Goal: Check status: Check status

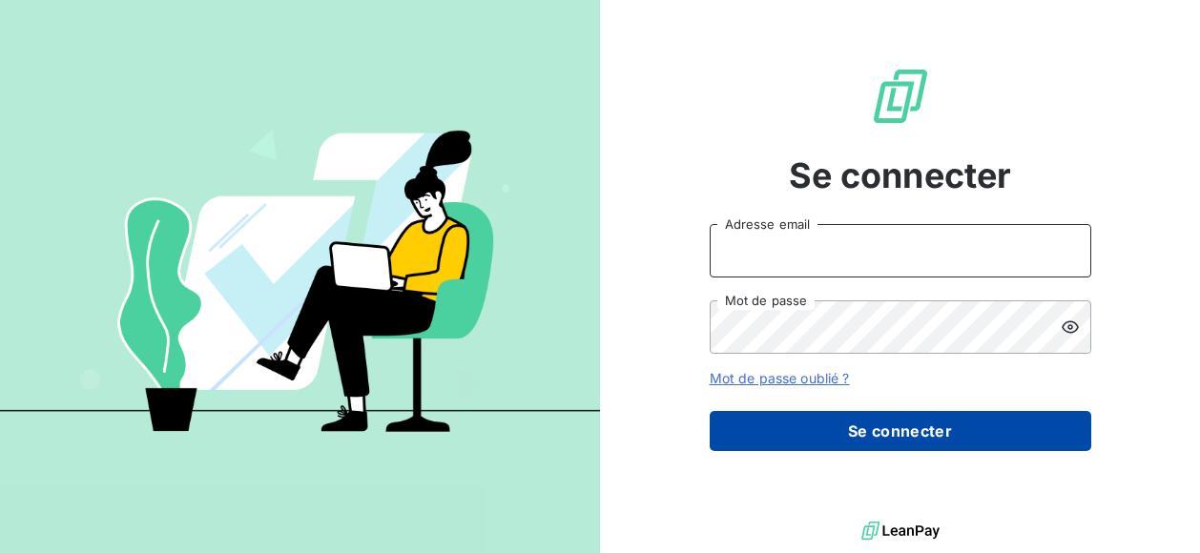
type input "[EMAIL_ADDRESS][DOMAIN_NAME]"
click at [874, 436] on button "Se connecter" at bounding box center [901, 431] width 382 height 40
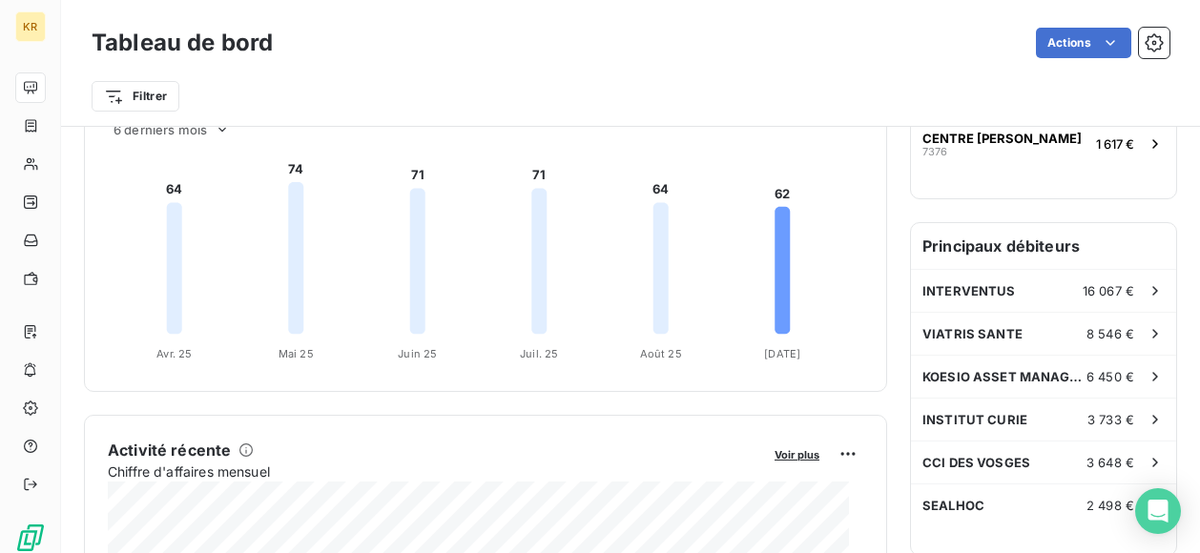
scroll to position [435, 0]
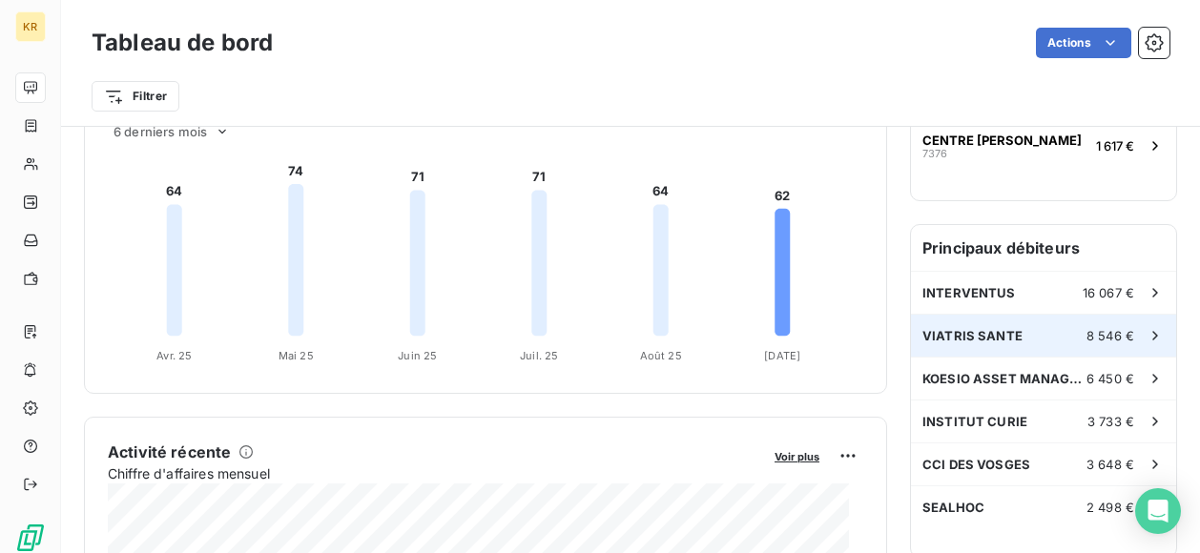
click at [1043, 331] on div "VIATRIS SANTE 8 546 €" at bounding box center [1043, 336] width 265 height 42
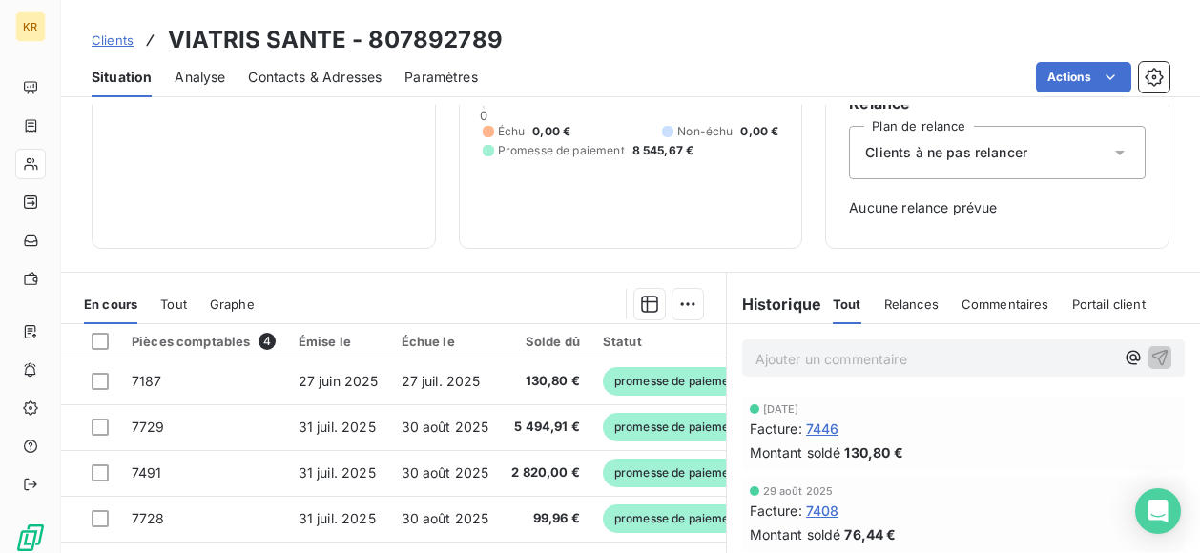
scroll to position [346, 0]
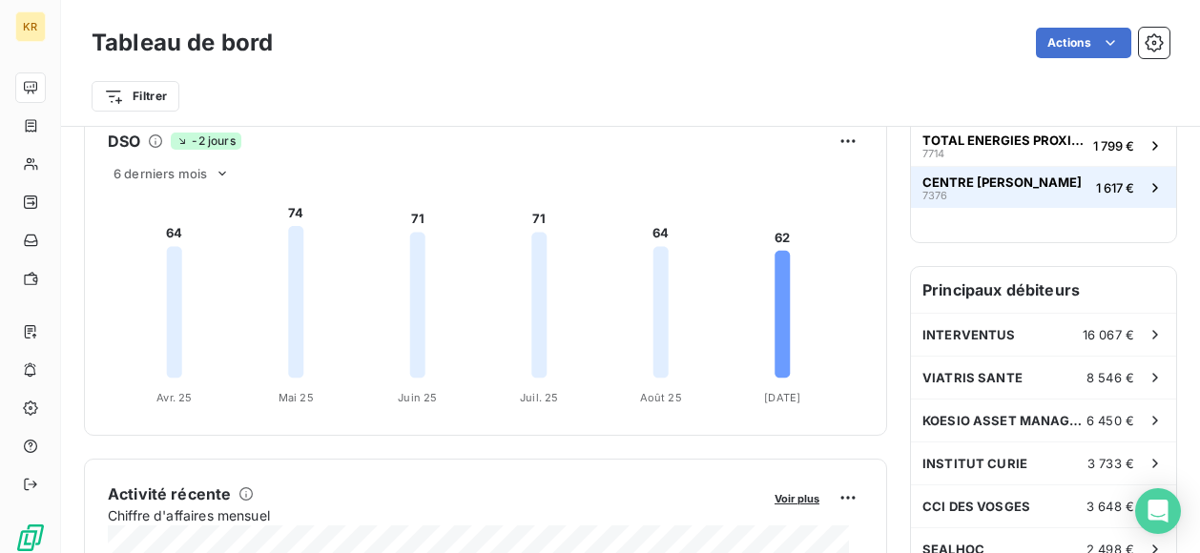
scroll to position [427, 0]
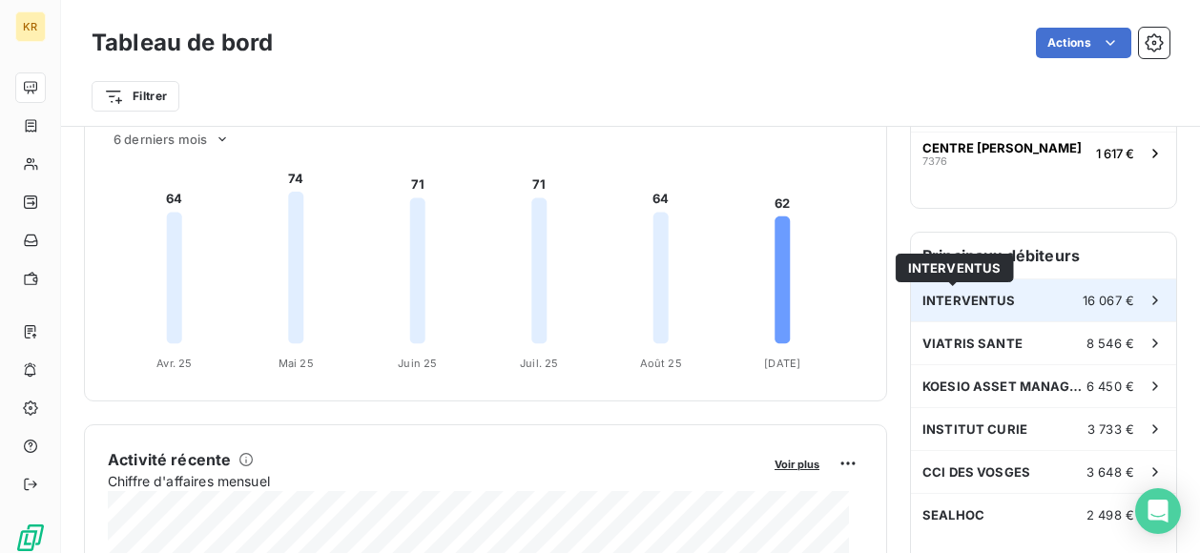
click at [989, 293] on span "INTERVENTUS" at bounding box center [968, 300] width 93 height 15
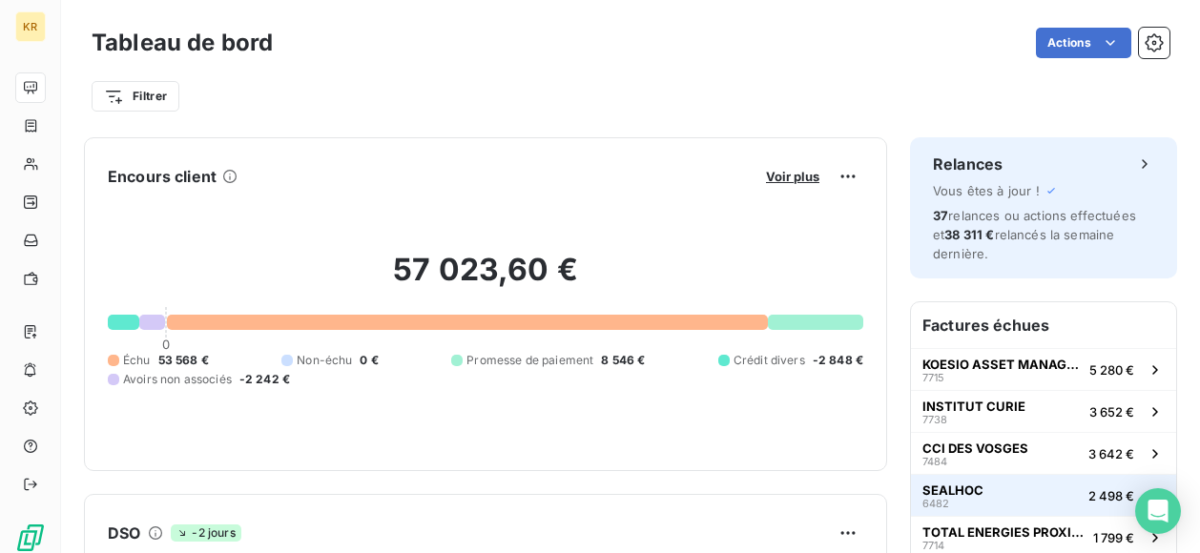
click at [997, 479] on button "SEALHOC 6482 2 498 €" at bounding box center [1043, 495] width 265 height 42
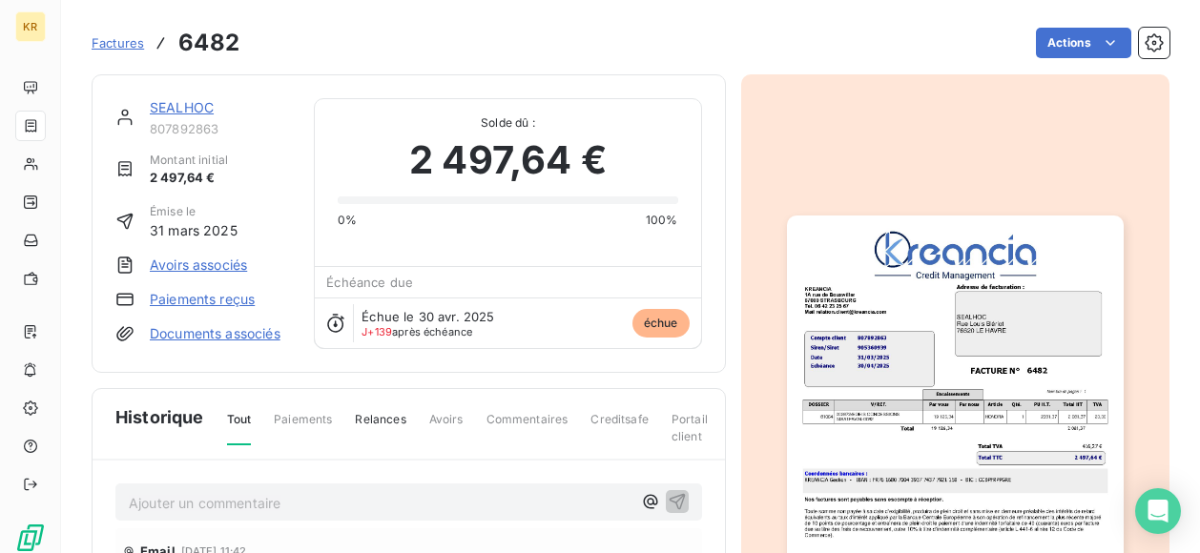
click at [179, 108] on link "SEALHOC" at bounding box center [182, 107] width 64 height 16
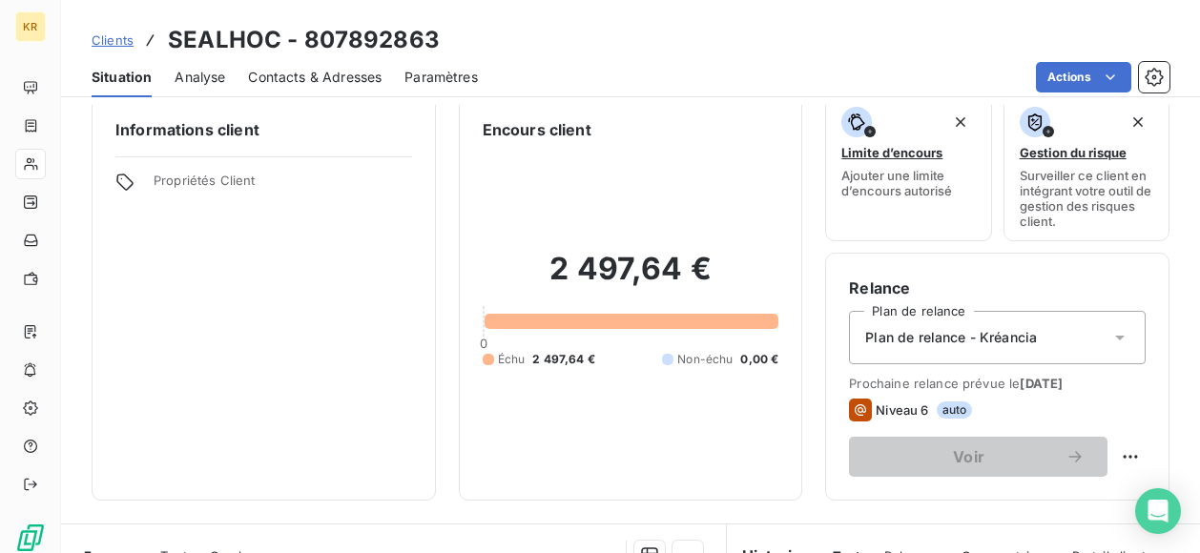
scroll to position [21, 0]
click at [348, 66] on div "Contacts & Adresses" at bounding box center [315, 77] width 134 height 40
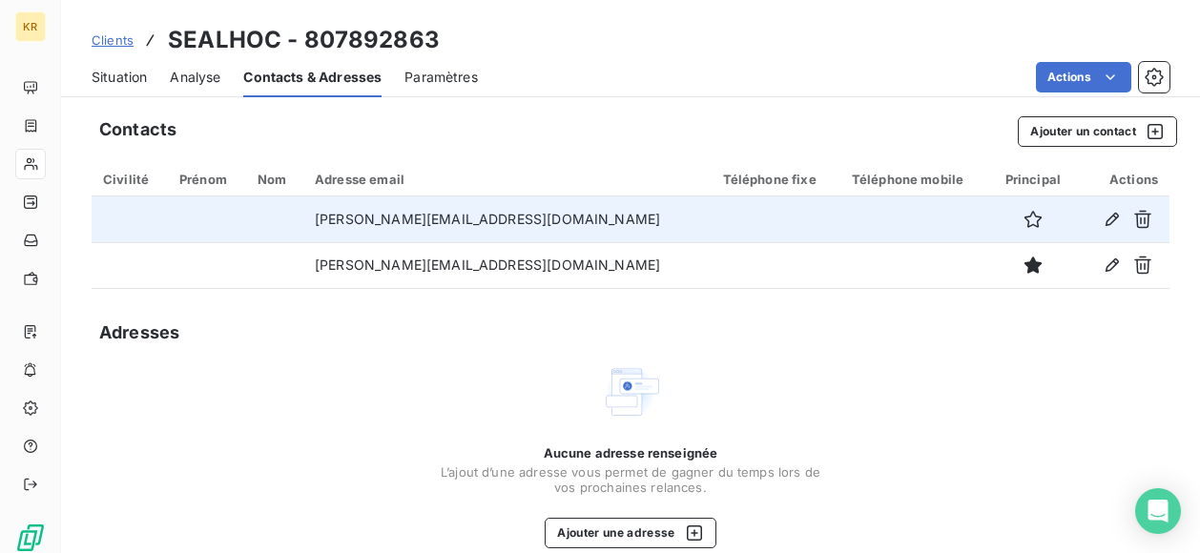
scroll to position [284, 0]
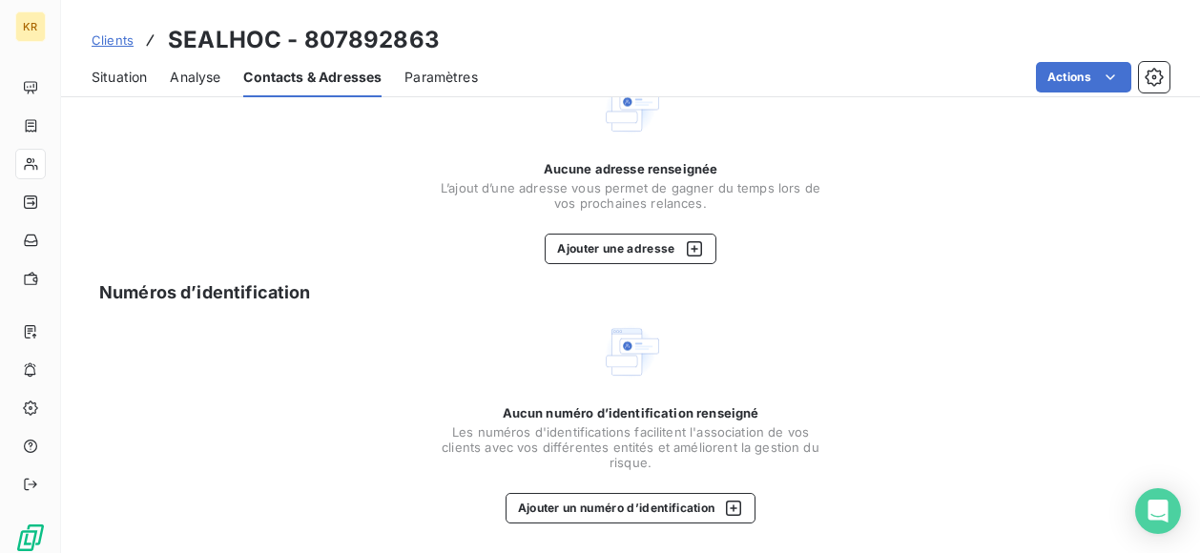
click at [120, 72] on span "Situation" at bounding box center [119, 77] width 55 height 19
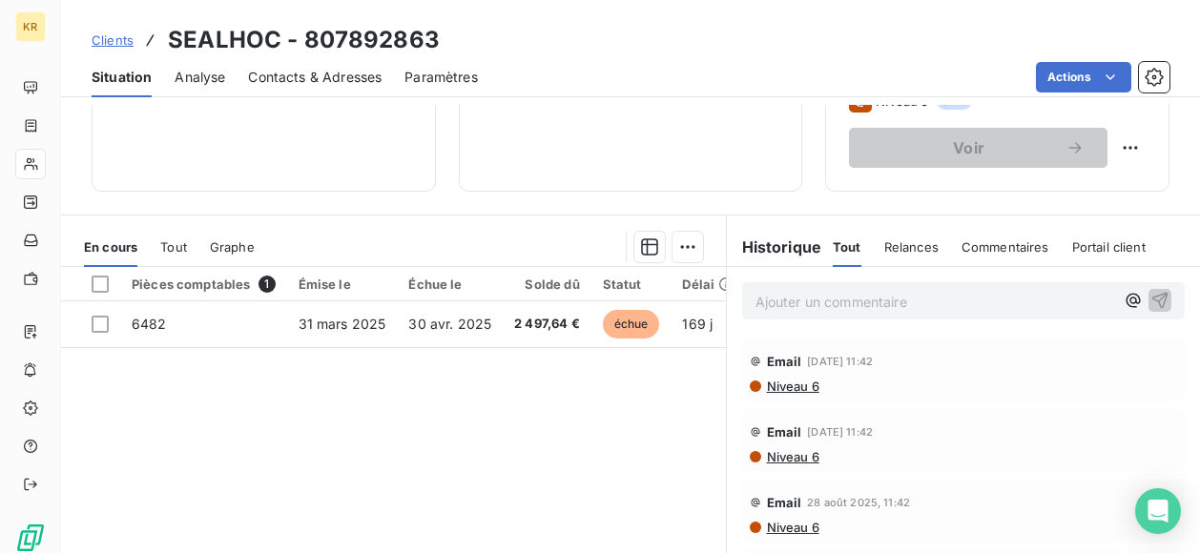
scroll to position [332, 0]
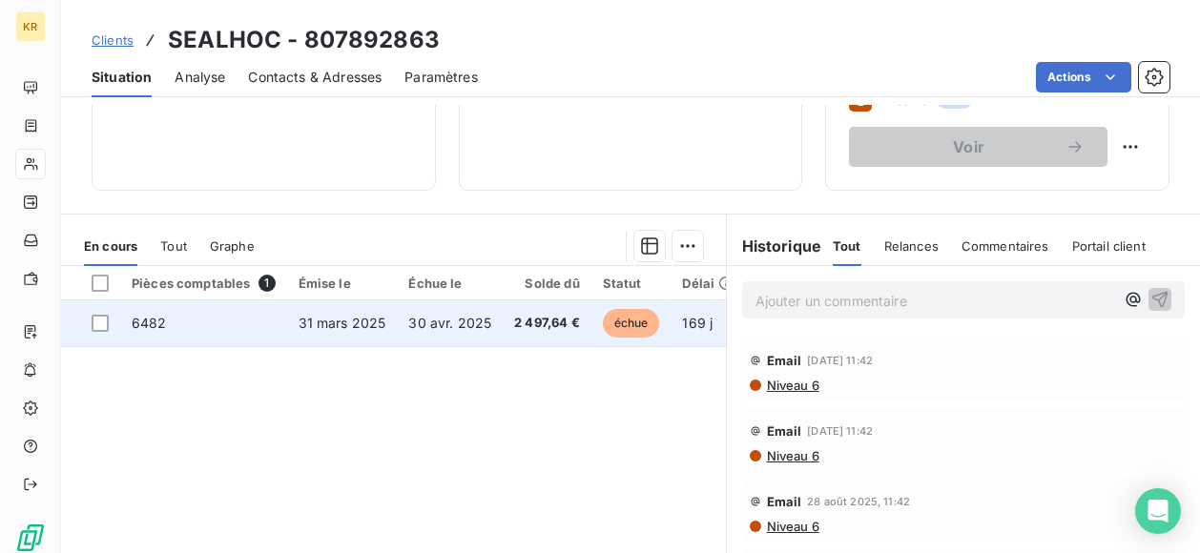
click at [615, 337] on td "échue" at bounding box center [631, 323] width 80 height 46
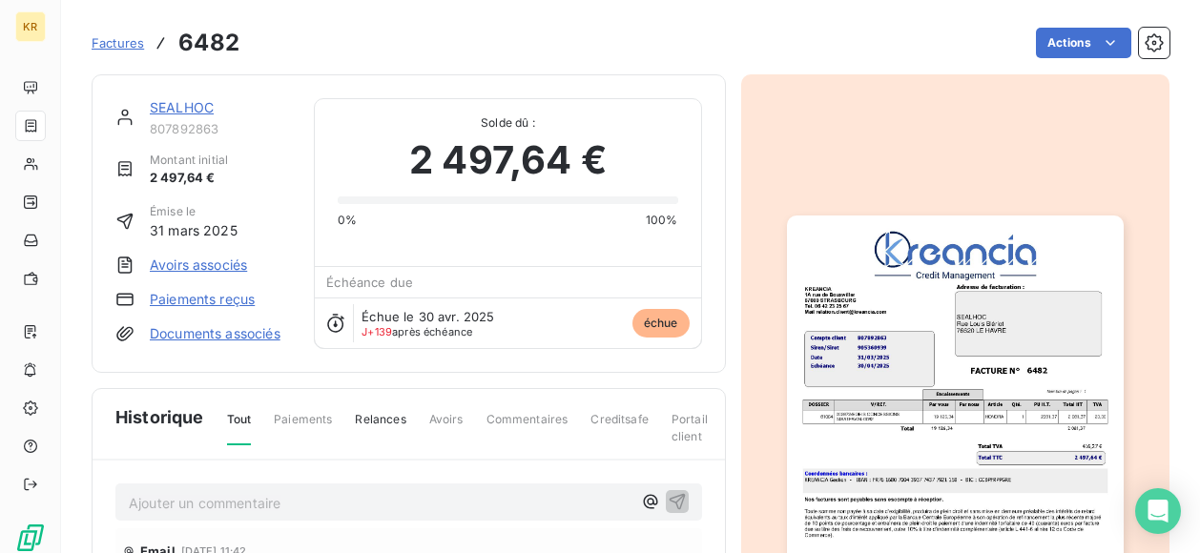
click at [954, 401] on img "button" at bounding box center [955, 454] width 337 height 476
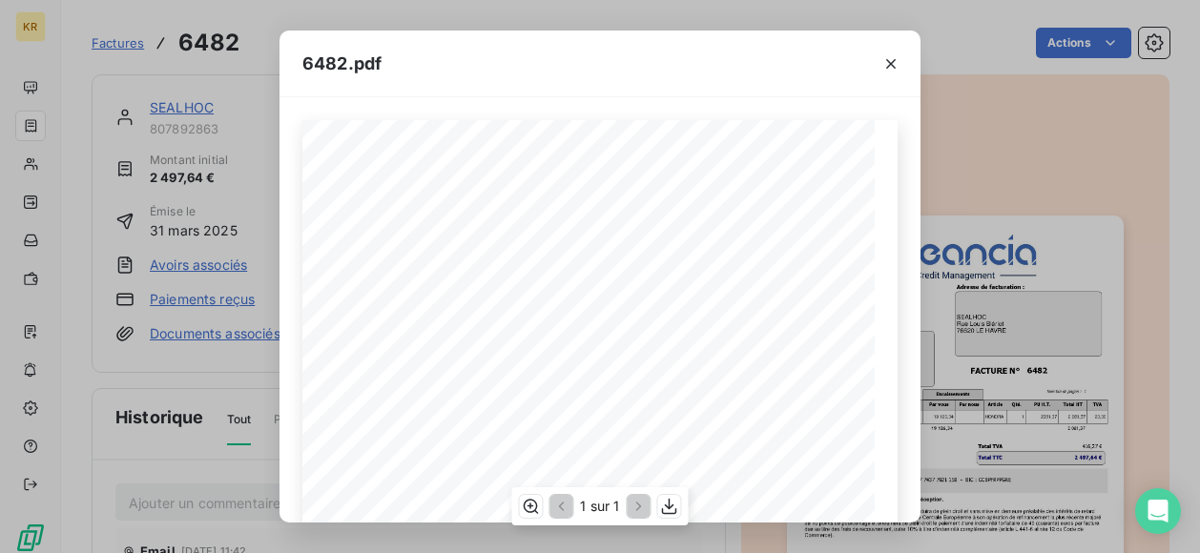
scroll to position [428, 0]
click at [673, 510] on icon "button" at bounding box center [669, 506] width 19 height 19
click at [897, 62] on icon "button" at bounding box center [890, 63] width 19 height 19
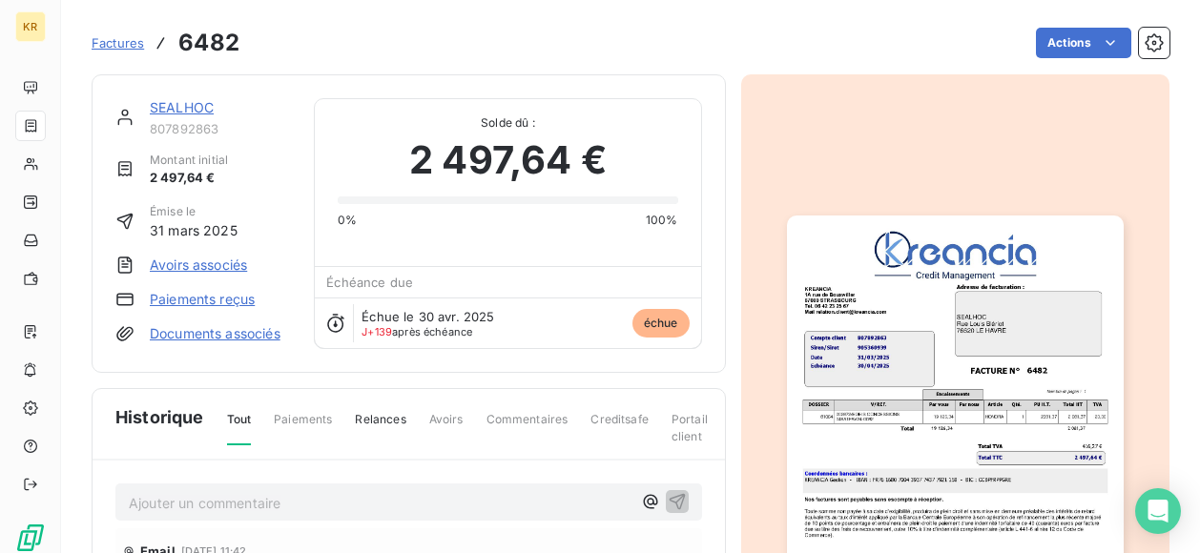
click at [176, 102] on link "SEALHOC" at bounding box center [182, 107] width 64 height 16
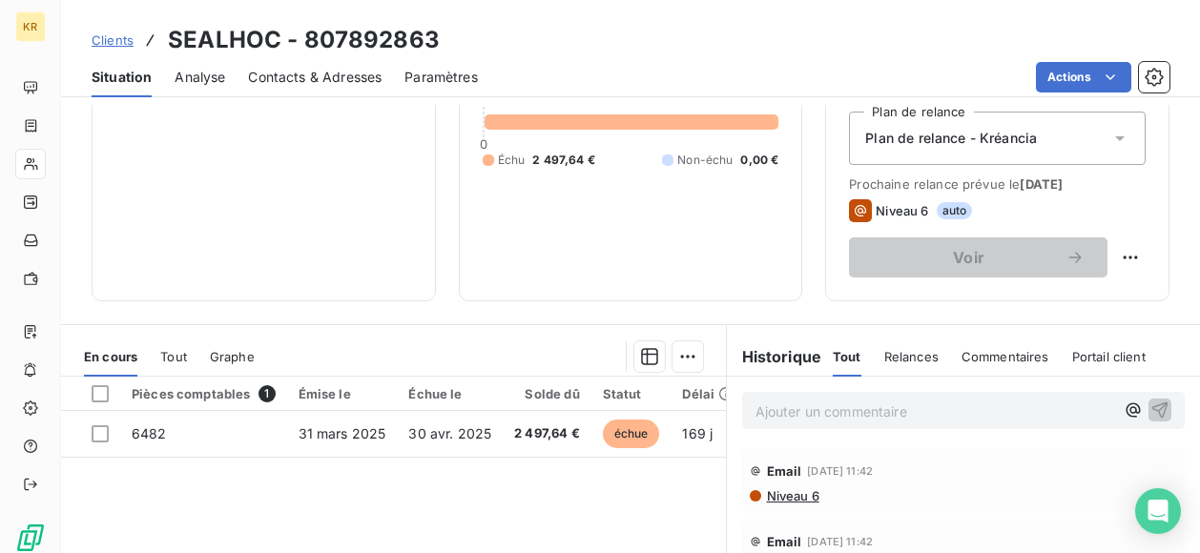
scroll to position [221, 0]
